Goal: Task Accomplishment & Management: Manage account settings

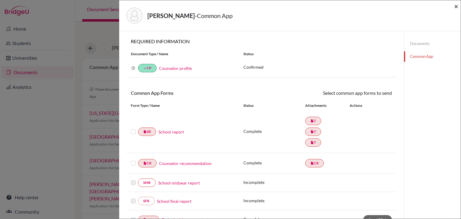
scroll to position [52, 0]
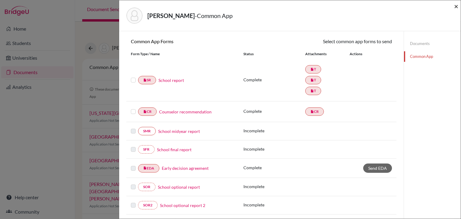
click at [454, 8] on span "×" at bounding box center [456, 6] width 4 height 9
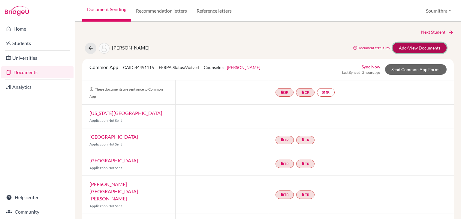
click at [407, 48] on link "Add/View Documents" at bounding box center [419, 48] width 54 height 10
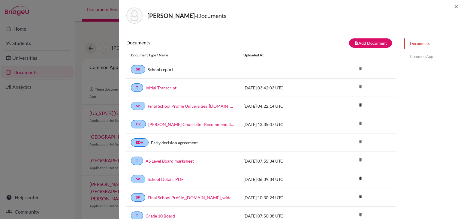
click at [427, 56] on link "Common App" at bounding box center [432, 56] width 57 height 10
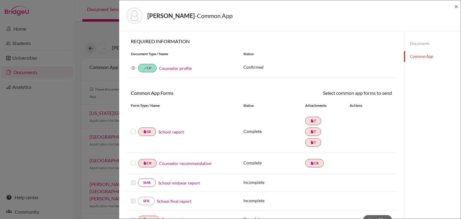
click at [421, 43] on link "Documents" at bounding box center [432, 43] width 57 height 10
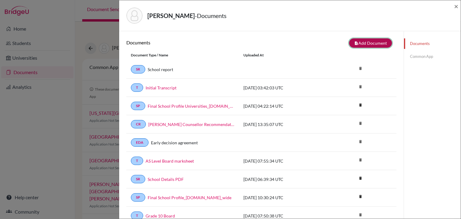
click at [359, 43] on button "note_add Add Document" at bounding box center [370, 42] width 43 height 9
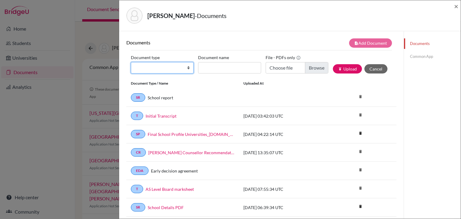
click at [186, 71] on select "Change explanation for Common App reports Counselor recommendation Internationa…" at bounding box center [162, 67] width 63 height 11
select select "2"
click at [131, 62] on select "Change explanation for Common App reports Counselor recommendation Internationa…" at bounding box center [162, 67] width 63 height 11
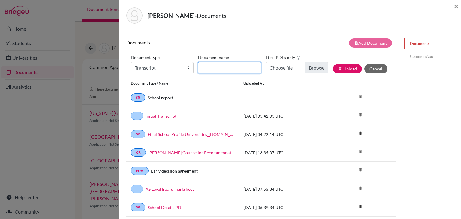
click at [207, 71] on input "Document name" at bounding box center [229, 67] width 63 height 11
type input "Initial Transcript 1"
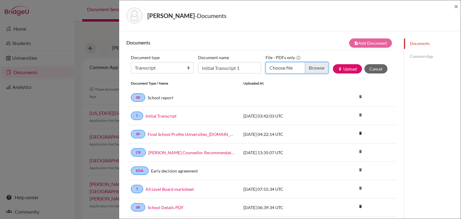
click at [276, 68] on input "Choose file" at bounding box center [296, 67] width 63 height 11
type input "C:\fakepath\Aadya Salwan Initial (1).pdf"
click at [352, 67] on button "publish Upload" at bounding box center [347, 68] width 29 height 9
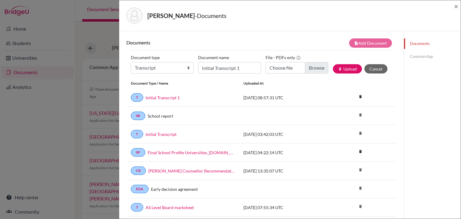
click at [424, 56] on link "Common App" at bounding box center [432, 56] width 57 height 10
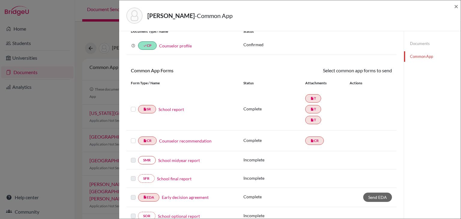
scroll to position [26, 0]
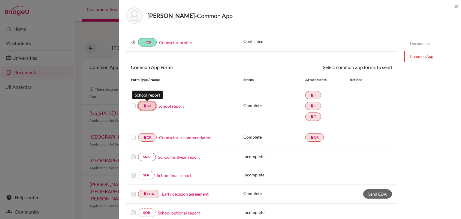
click at [153, 105] on link "insert_drive_file SR" at bounding box center [147, 106] width 18 height 8
click at [173, 108] on link "School report" at bounding box center [170, 106] width 25 height 6
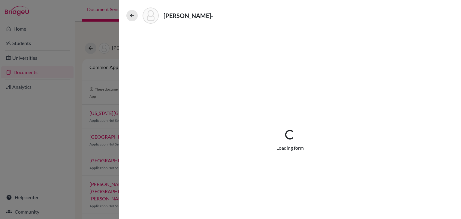
select select "3"
select select "687140"
select select "0"
select select "1"
select select "665971"
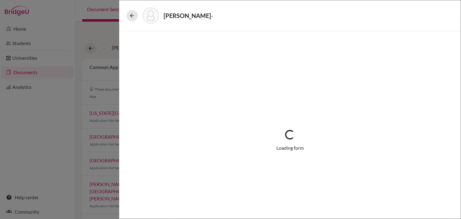
select select "655467"
select select "1"
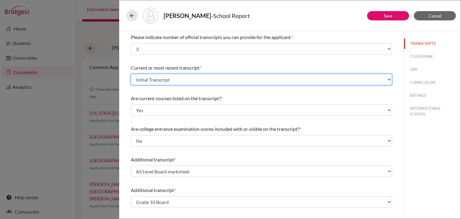
click at [176, 77] on select "Select existing document or upload a new one AS Level Board marksheet Initial T…" at bounding box center [261, 79] width 261 height 11
select select "687894"
click at [131, 74] on select "Select existing document or upload a new one AS Level Board marksheet Initial T…" at bounding box center [261, 79] width 261 height 11
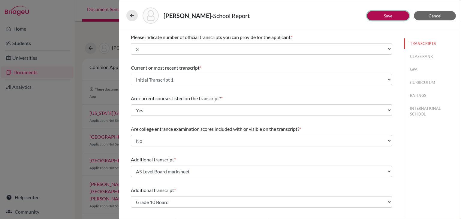
click at [385, 16] on link "Save" at bounding box center [388, 15] width 8 height 5
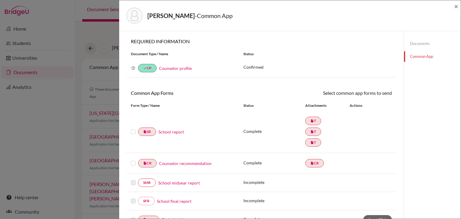
click at [422, 43] on link "Documents" at bounding box center [432, 43] width 57 height 10
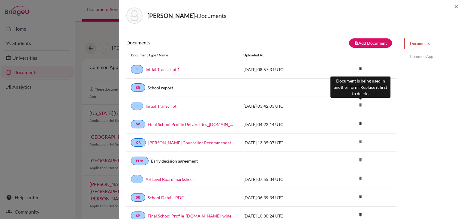
click at [361, 104] on icon "delete" at bounding box center [360, 104] width 9 height 9
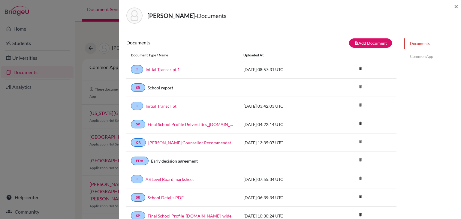
click at [427, 53] on link "Common App" at bounding box center [432, 56] width 57 height 10
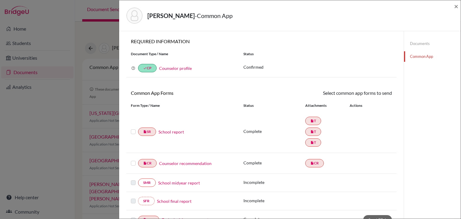
click at [166, 132] on link "School report" at bounding box center [170, 132] width 25 height 6
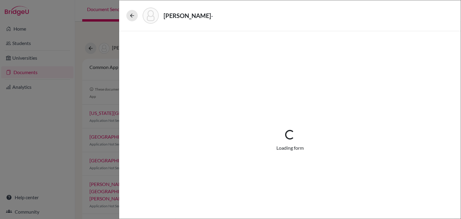
select select "3"
select select "687894"
select select "0"
select select "1"
select select "665971"
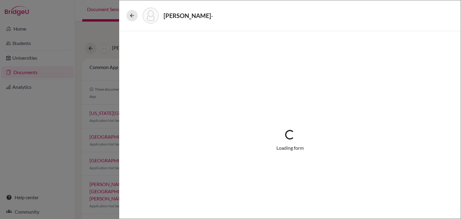
select select "655467"
select select "1"
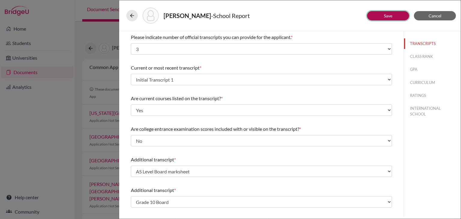
click at [385, 15] on link "Save" at bounding box center [388, 15] width 8 height 5
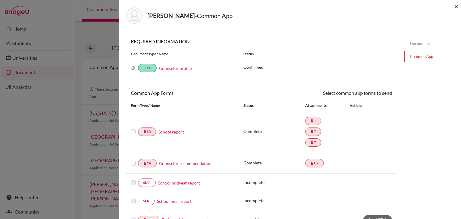
click at [457, 7] on span "×" at bounding box center [456, 6] width 4 height 9
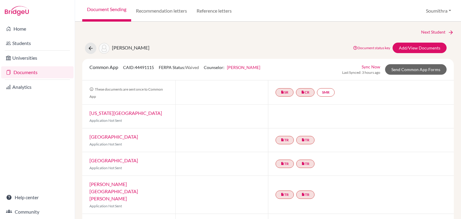
click at [370, 65] on link "Sync Now" at bounding box center [370, 67] width 19 height 6
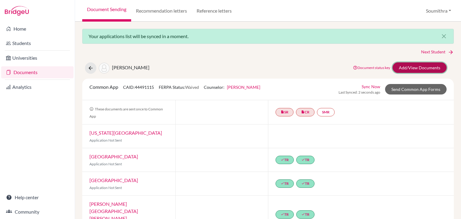
click at [406, 68] on link "Add/View Documents" at bounding box center [419, 67] width 54 height 10
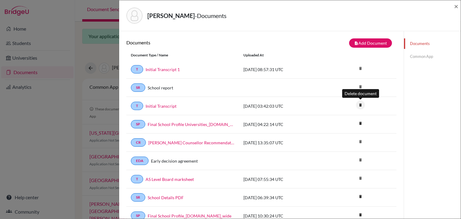
click at [361, 104] on icon "delete" at bounding box center [360, 104] width 9 height 9
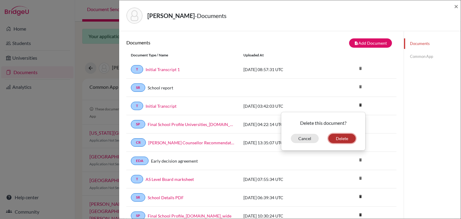
click at [346, 136] on button "Delete" at bounding box center [341, 138] width 27 height 9
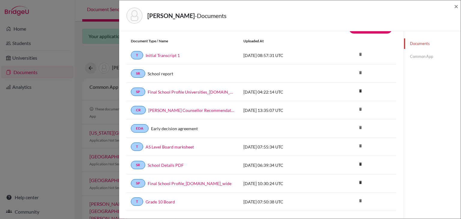
scroll to position [34, 0]
click at [179, 144] on link "AS Level Board marksheet" at bounding box center [169, 146] width 48 height 6
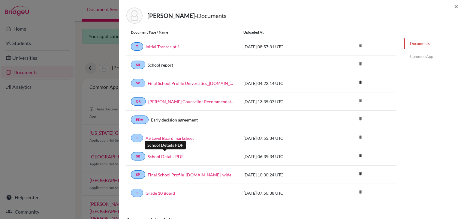
scroll to position [43, 0]
click at [161, 191] on link "Grade 10 Board" at bounding box center [159, 193] width 29 height 6
click at [421, 58] on link "Common App" at bounding box center [432, 56] width 57 height 10
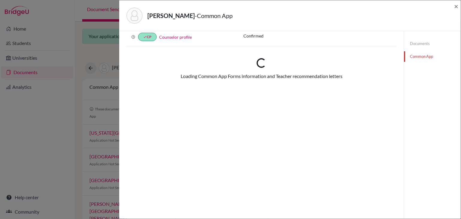
scroll to position [43, 0]
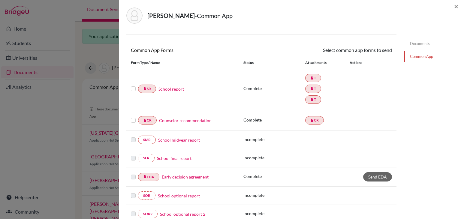
click at [415, 43] on link "Documents" at bounding box center [432, 43] width 57 height 10
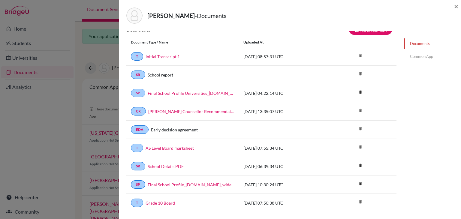
scroll to position [7, 0]
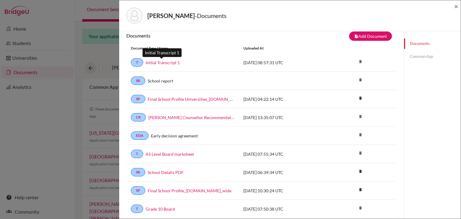
click at [166, 63] on link "Initial Transcript 1" at bounding box center [162, 62] width 34 height 6
click at [409, 56] on link "Common App" at bounding box center [432, 56] width 57 height 10
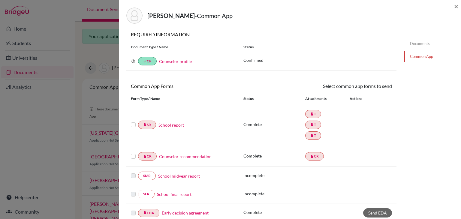
click at [133, 121] on label at bounding box center [133, 121] width 5 height 0
click at [0, 0] on input "checkbox" at bounding box center [0, 0] width 0 height 0
click at [133, 153] on label at bounding box center [133, 153] width 5 height 0
click at [0, 0] on input "checkbox" at bounding box center [0, 0] width 0 height 0
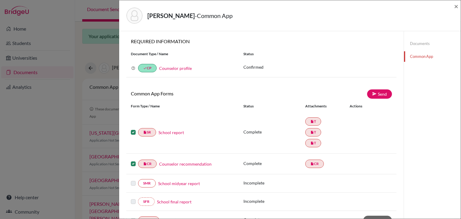
click at [186, 68] on link "Counselor profile" at bounding box center [175, 68] width 33 height 5
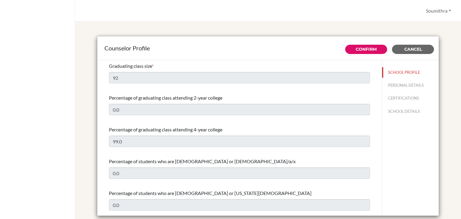
select select "0"
select select "352564"
click at [403, 85] on button "PERSONAL DETAILS" at bounding box center [410, 85] width 57 height 10
type input "Soumithra"
type input "[PERSON_NAME]"
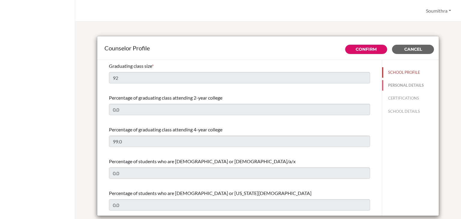
type input "College & Career Guidance Counsellor"
type input "91.9108457353"
type input "[EMAIL_ADDRESS][DOMAIN_NAME]"
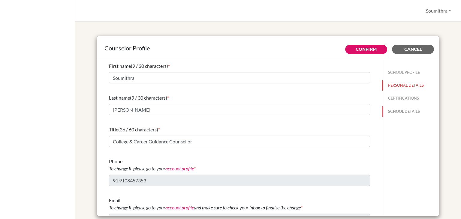
click at [409, 111] on button "SCHOOL DETAILS" at bounding box center [410, 111] width 57 height 10
type input "671101"
type input "http://www.inventureacademy.com/"
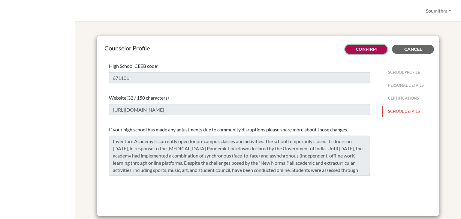
click at [377, 46] on button "Confirm" at bounding box center [366, 49] width 42 height 9
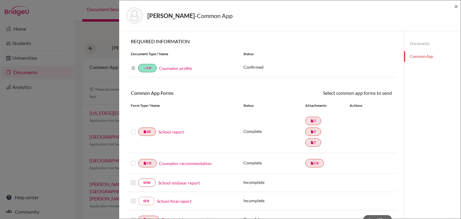
click at [133, 128] on label at bounding box center [133, 128] width 5 height 0
click at [0, 0] on input "checkbox" at bounding box center [0, 0] width 0 height 0
click at [133, 160] on label at bounding box center [133, 160] width 5 height 0
click at [0, 0] on input "checkbox" at bounding box center [0, 0] width 0 height 0
click at [373, 96] on link "Send" at bounding box center [379, 93] width 25 height 9
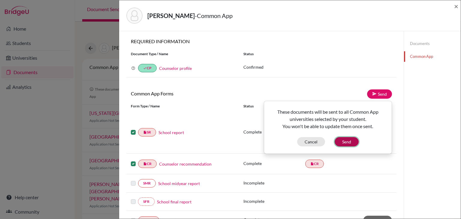
click at [354, 139] on button "Send" at bounding box center [346, 141] width 24 height 9
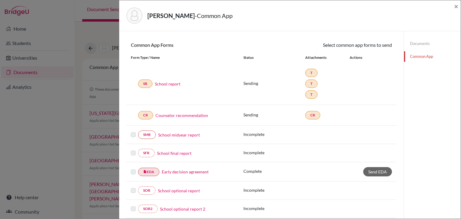
scroll to position [8, 0]
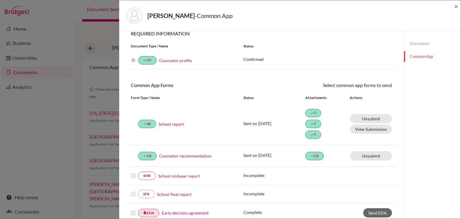
click at [177, 60] on link "Counselor profile" at bounding box center [175, 60] width 33 height 5
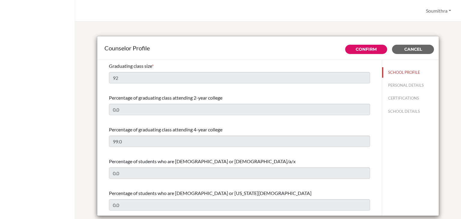
select select "0"
select select "352564"
click at [406, 52] on button "Cancel" at bounding box center [413, 49] width 42 height 9
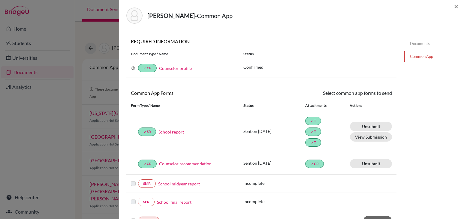
click at [418, 44] on link "Documents" at bounding box center [432, 43] width 57 height 10
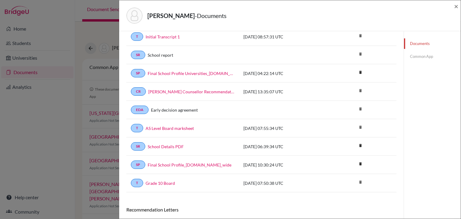
scroll to position [35, 0]
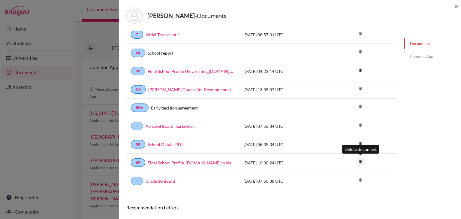
click at [360, 161] on icon "delete" at bounding box center [360, 161] width 9 height 9
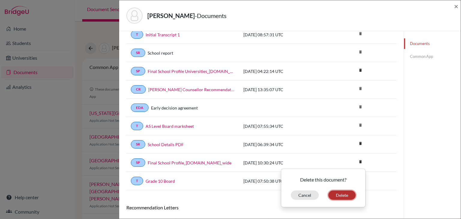
click at [343, 195] on button "Delete" at bounding box center [341, 194] width 27 height 9
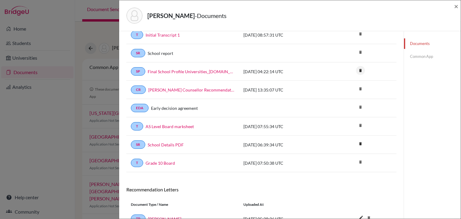
scroll to position [36, 0]
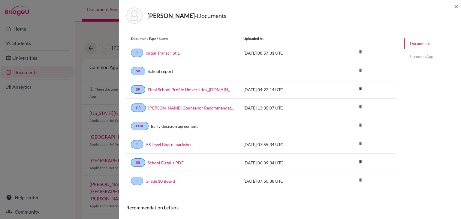
click at [427, 56] on link "Common App" at bounding box center [432, 56] width 57 height 10
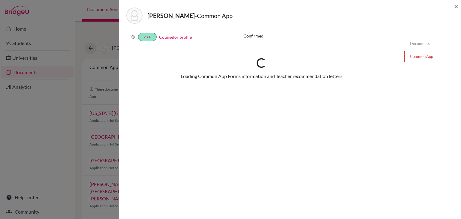
scroll to position [36, 0]
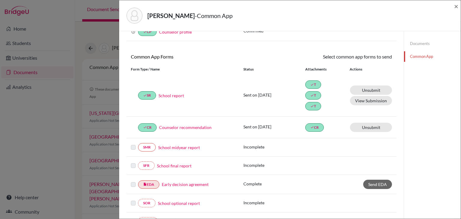
click at [177, 95] on link "School report" at bounding box center [170, 95] width 25 height 6
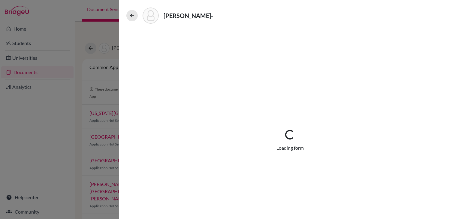
select select "3"
select select "687894"
select select "0"
select select "1"
select select "665971"
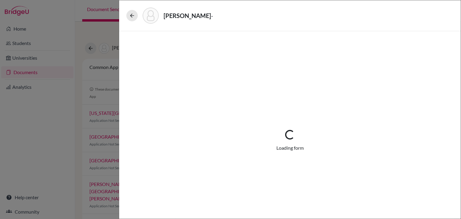
select select "655467"
select select "1"
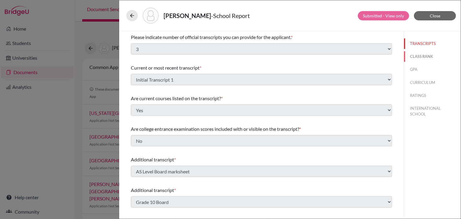
click at [421, 58] on button "CLASS RANK" at bounding box center [432, 56] width 57 height 10
select select "5"
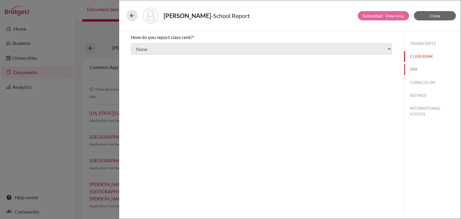
click at [418, 69] on button "GPA" at bounding box center [432, 69] width 57 height 10
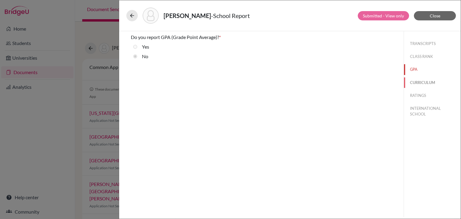
click at [419, 83] on button "CURRICULUM" at bounding box center [432, 82] width 57 height 10
select select "4"
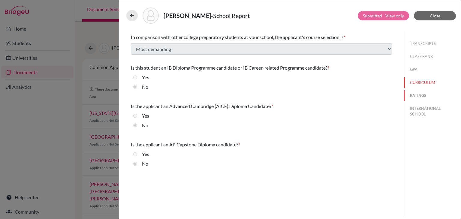
click at [418, 97] on button "RATINGS" at bounding box center [432, 95] width 57 height 10
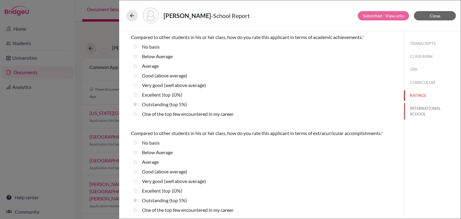
click at [421, 108] on button "INTERNATIONAL SCHOOL" at bounding box center [432, 111] width 57 height 16
radio basis "true"
radio Average "true"
select select "14"
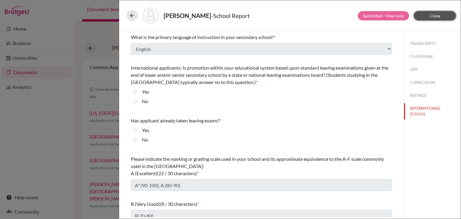
click at [444, 16] on button "Close" at bounding box center [435, 15] width 42 height 9
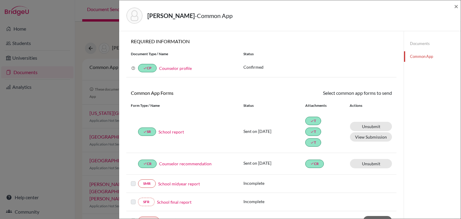
click at [169, 67] on link "Counselor profile" at bounding box center [175, 68] width 33 height 5
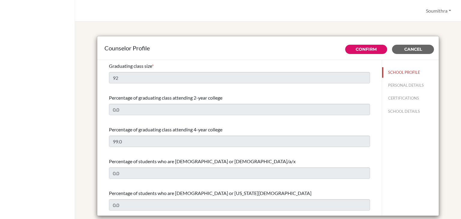
select select "0"
select select "352564"
click at [405, 86] on button "PERSONAL DETAILS" at bounding box center [410, 85] width 57 height 10
type input "Soumithra"
type input "[PERSON_NAME]"
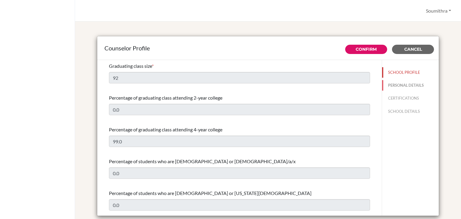
type input "College & Career Guidance Counsellor"
type input "91.9108457353"
type input "[EMAIL_ADDRESS][DOMAIN_NAME]"
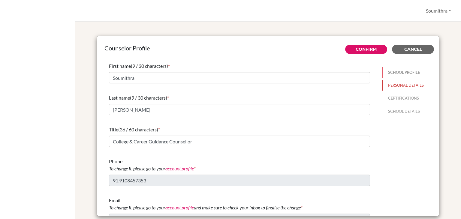
click at [401, 72] on button "SCHOOL PROFILE" at bounding box center [410, 72] width 57 height 10
type input "92"
type input "0.0"
type input "99.0"
type input "0.0"
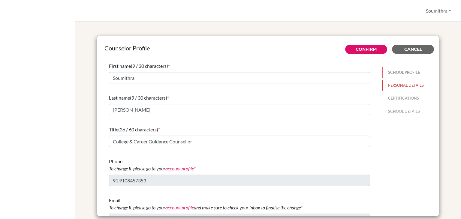
type input "0.0"
select select "0"
select select "352564"
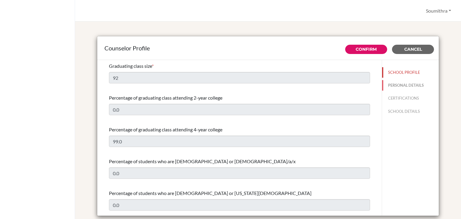
click at [406, 87] on button "PERSONAL DETAILS" at bounding box center [410, 85] width 57 height 10
type input "Soumithra"
type input "[PERSON_NAME]"
type input "College & Career Guidance Counsellor"
type input "91.9108457353"
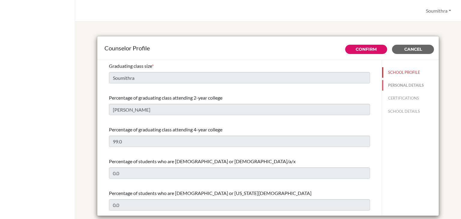
type input "[EMAIL_ADDRESS][DOMAIN_NAME]"
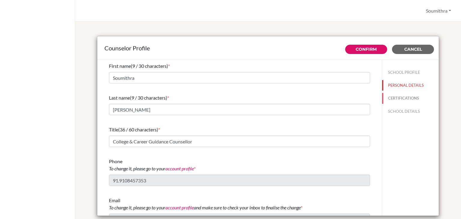
click at [407, 98] on button "CERTIFICATIONS" at bounding box center [410, 98] width 57 height 10
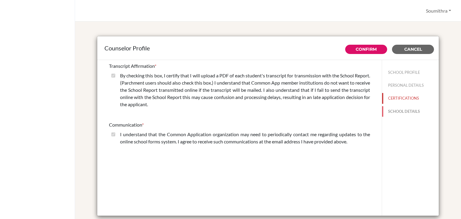
click at [406, 112] on button "SCHOOL DETAILS" at bounding box center [410, 111] width 57 height 10
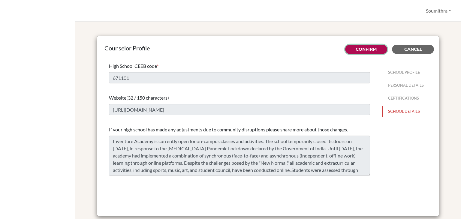
click at [377, 46] on button "Confirm" at bounding box center [366, 49] width 42 height 9
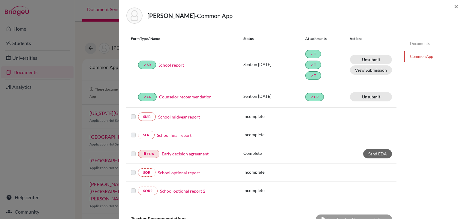
scroll to position [68, 0]
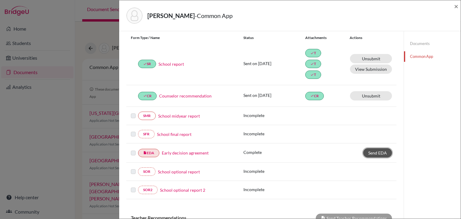
click at [374, 153] on span "Send EDA" at bounding box center [377, 152] width 19 height 5
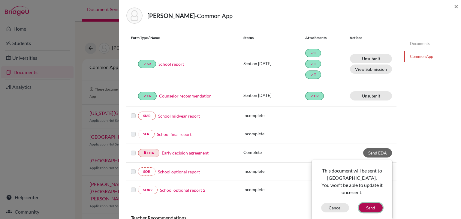
click at [369, 205] on button "Send" at bounding box center [370, 207] width 24 height 9
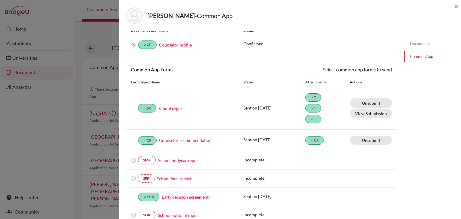
scroll to position [0, 0]
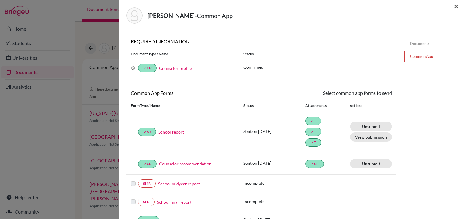
click at [457, 7] on span "×" at bounding box center [456, 6] width 4 height 9
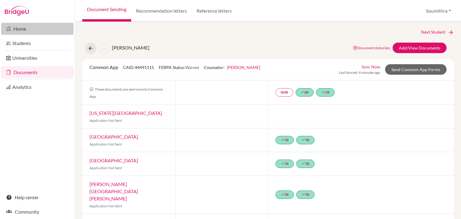
click at [32, 29] on link "Home" at bounding box center [37, 29] width 72 height 12
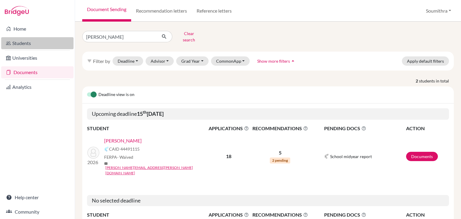
click at [40, 40] on link "Students" at bounding box center [37, 43] width 72 height 12
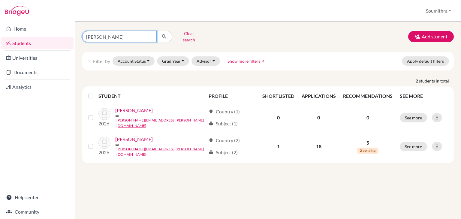
drag, startPoint x: 107, startPoint y: 34, endPoint x: 77, endPoint y: 34, distance: 30.0
click at [77, 34] on div "[PERSON_NAME] Clear search Add student filter_list Filter by Account Status Act…" at bounding box center [268, 120] width 386 height 197
type input "aditya"
click at [161, 36] on icon "submit" at bounding box center [164, 37] width 6 height 6
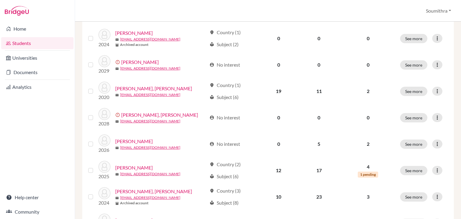
scroll to position [271, 0]
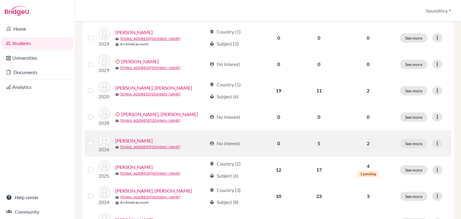
click at [137, 137] on link "Marhwal, Aditya" at bounding box center [133, 140] width 37 height 7
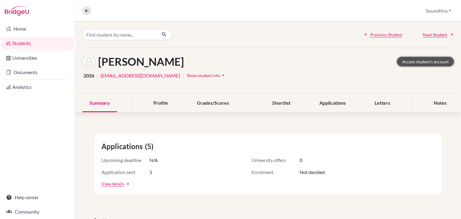
click at [425, 61] on link "Access student's account" at bounding box center [425, 61] width 57 height 9
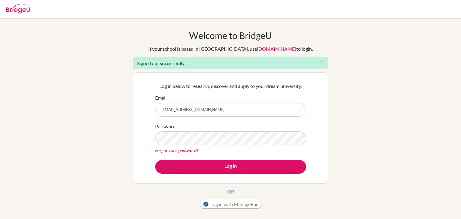
type input "[EMAIL_ADDRESS][DOMAIN_NAME]"
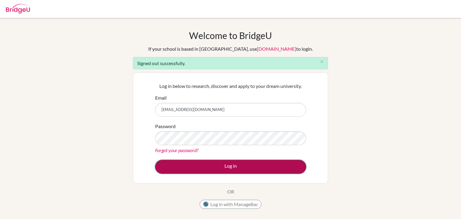
click at [254, 165] on button "Log in" at bounding box center [230, 167] width 151 height 14
